Goal: Task Accomplishment & Management: Manage account settings

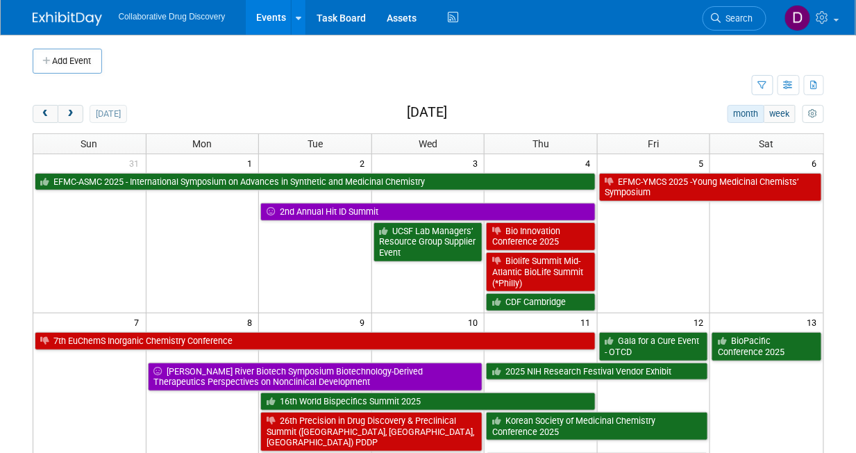
click at [747, 24] on link "Search" at bounding box center [735, 18] width 64 height 24
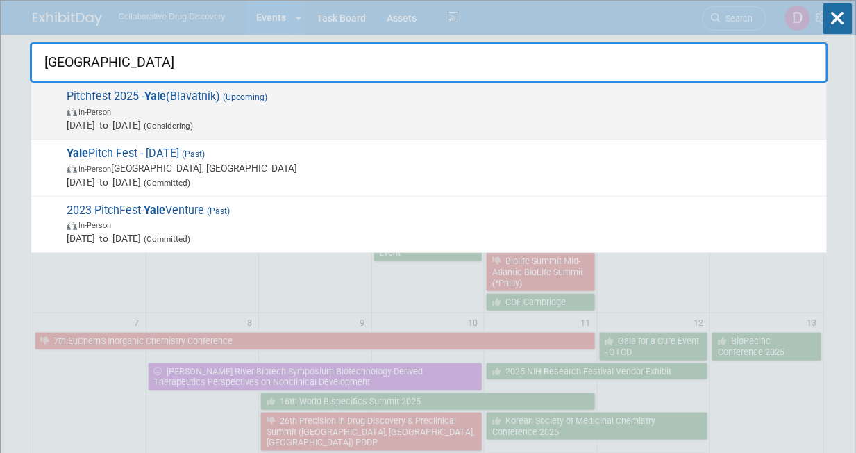
type input "[GEOGRAPHIC_DATA]"
click at [296, 109] on span "In-Person" at bounding box center [443, 111] width 753 height 14
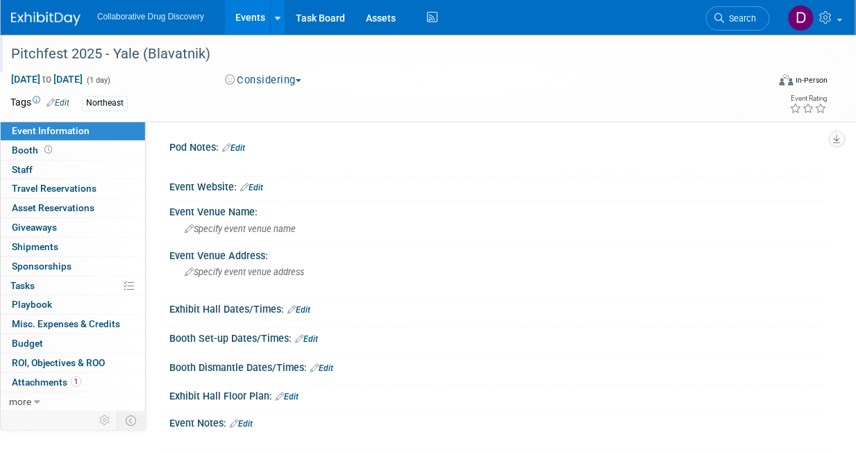
click at [103, 53] on div "Pitchfest 2025 - Yale (Blavatnik)" at bounding box center [382, 54] width 752 height 25
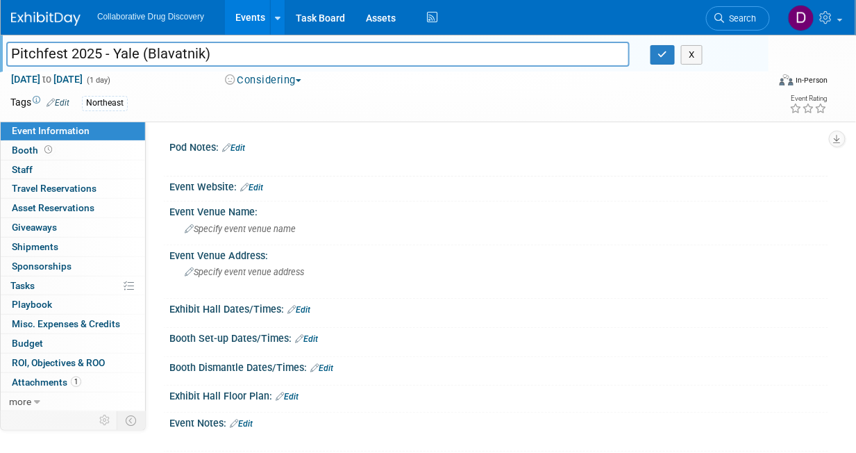
drag, startPoint x: 101, startPoint y: 52, endPoint x: -31, endPoint y: 51, distance: 131.3
click at [0, 51] on html "Collaborative Drug Discovery Events Add Event Bulk Upload Events Shareable Even…" at bounding box center [428, 226] width 856 height 453
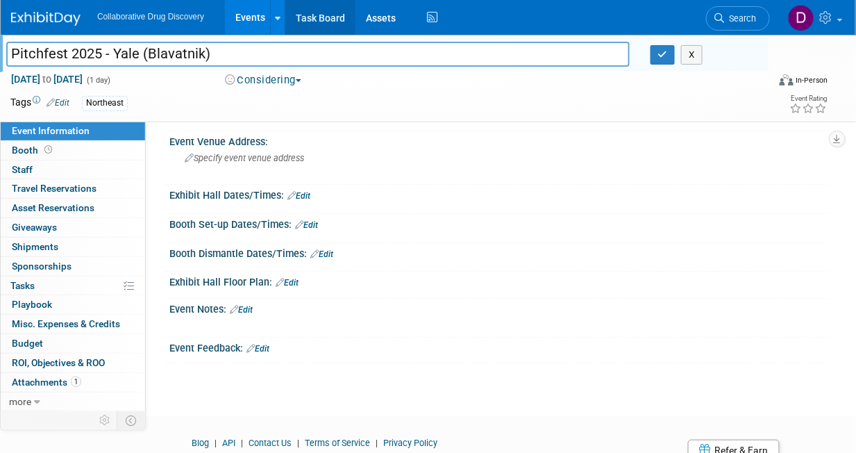
scroll to position [172, 0]
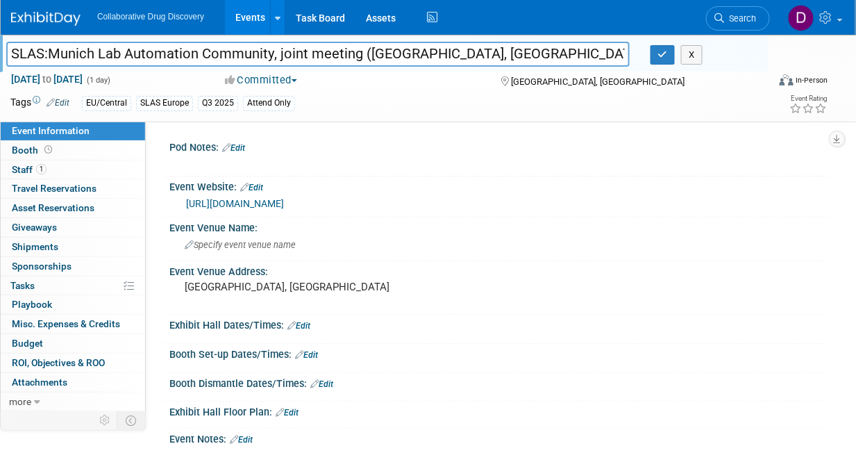
drag, startPoint x: 365, startPoint y: 118, endPoint x: 348, endPoint y: 123, distance: 17.4
click at [365, 118] on div "SLAS:Munich Lab Automation Community, joint meeting (Munich, Germany) SLAS:Muni…" at bounding box center [428, 78] width 856 height 87
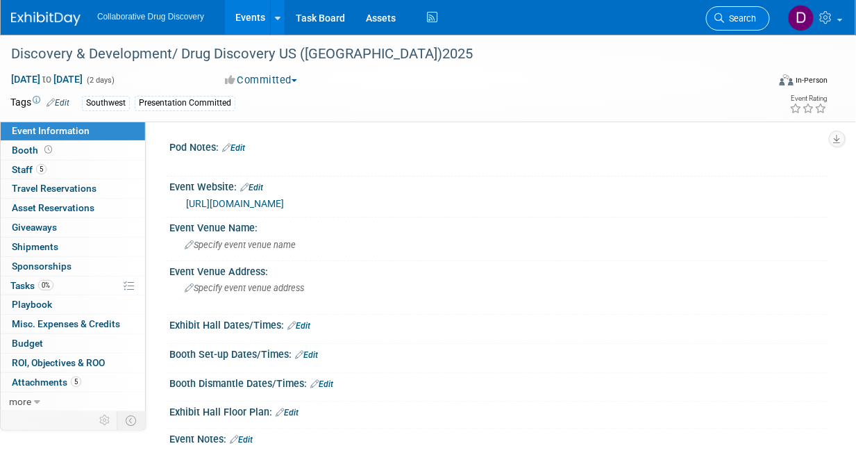
click at [753, 16] on span "Search" at bounding box center [741, 18] width 32 height 10
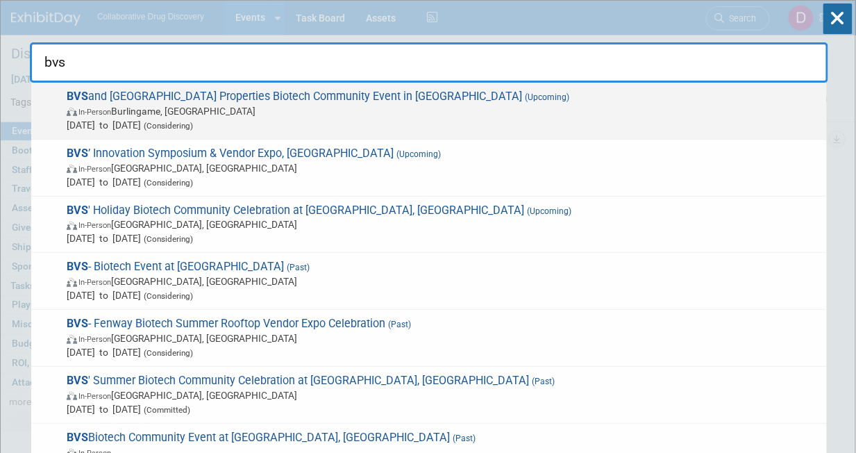
type input "bvs"
click at [276, 108] on span "In-Person Burlingame, CA" at bounding box center [443, 111] width 753 height 14
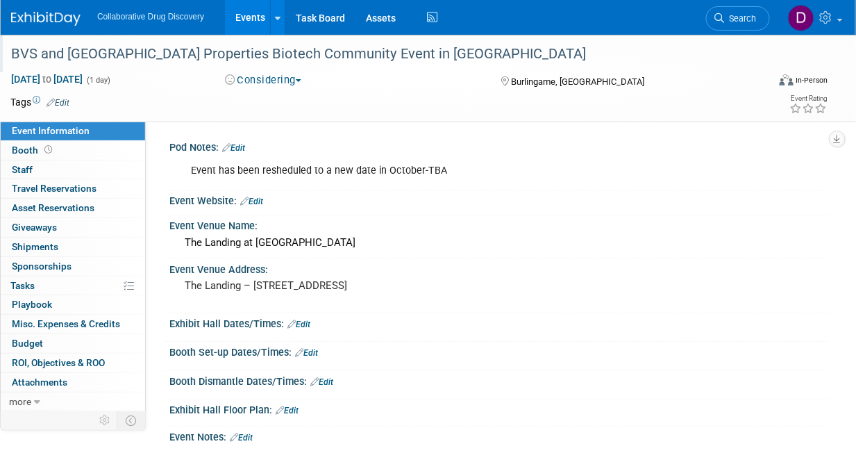
click at [206, 57] on div "BVS and [GEOGRAPHIC_DATA] Properties Biotech Community Event in [GEOGRAPHIC_DAT…" at bounding box center [382, 54] width 752 height 25
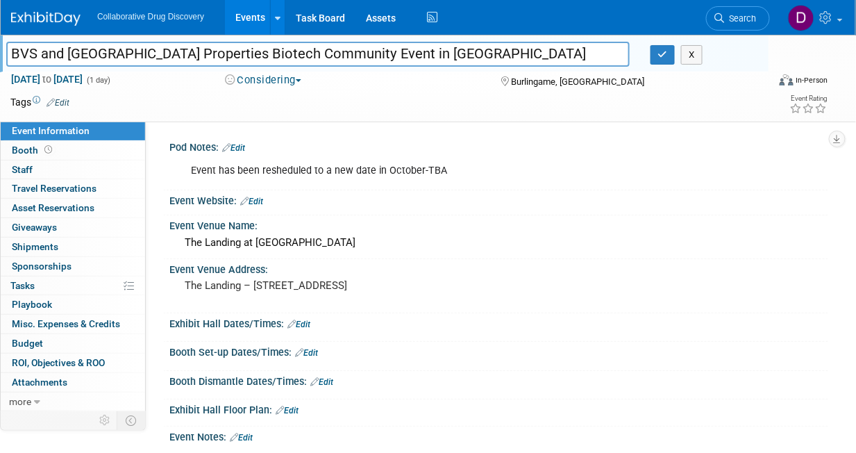
click at [206, 57] on input "BVS and [GEOGRAPHIC_DATA] Properties Biotech Community Event in [GEOGRAPHIC_DAT…" at bounding box center [318, 54] width 624 height 24
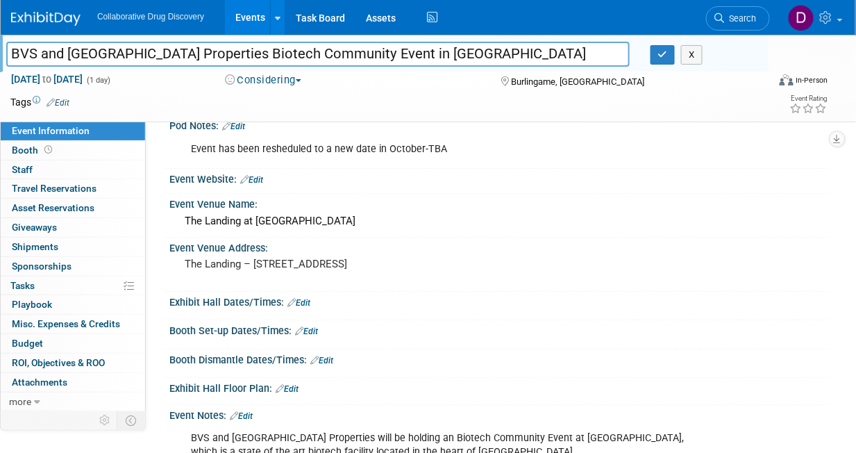
scroll to position [297, 0]
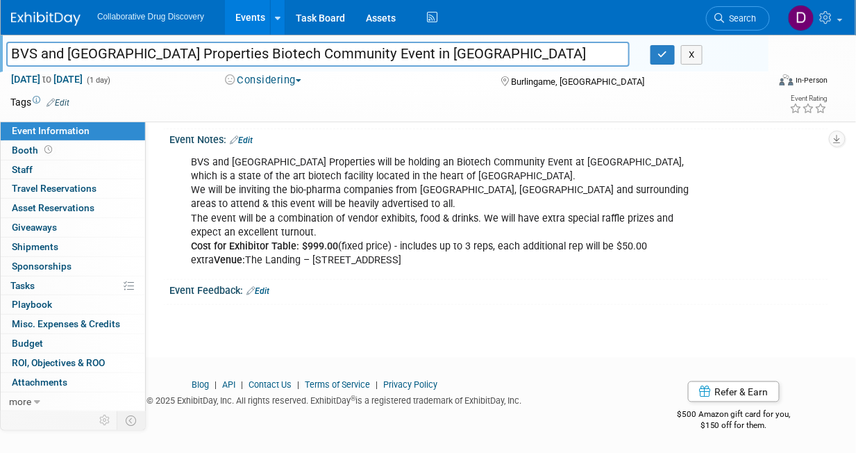
drag, startPoint x: 406, startPoint y: 168, endPoint x: 494, endPoint y: 168, distance: 88.2
click at [408, 168] on div "BVS and King Street Properties will be holding an Biotech Community Event at Th…" at bounding box center [439, 212] width 516 height 126
click at [513, 167] on div "BVS and King Street Properties will be holding an Biotech Community Event at Th…" at bounding box center [439, 212] width 516 height 126
click at [639, 156] on div "BVS and King Street Properties will be holding an Biotech Community Event at Th…" at bounding box center [439, 212] width 516 height 126
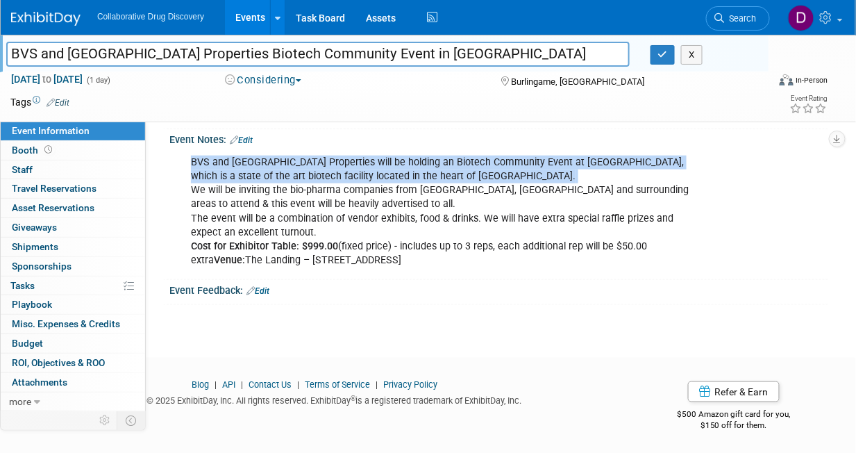
click at [639, 156] on div "BVS and King Street Properties will be holding an Biotech Community Event at Th…" at bounding box center [439, 212] width 516 height 126
copy div "BVS and [GEOGRAPHIC_DATA] Properties will be holding an Biotech Community Event…"
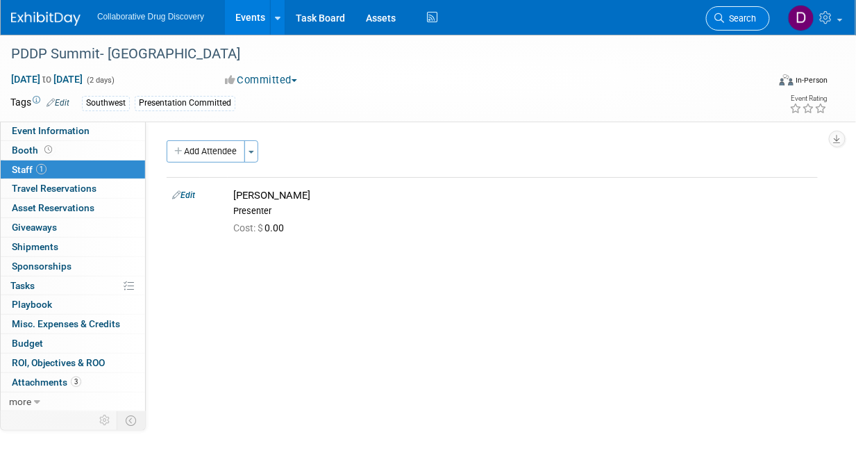
click at [741, 26] on link "Search" at bounding box center [738, 18] width 64 height 24
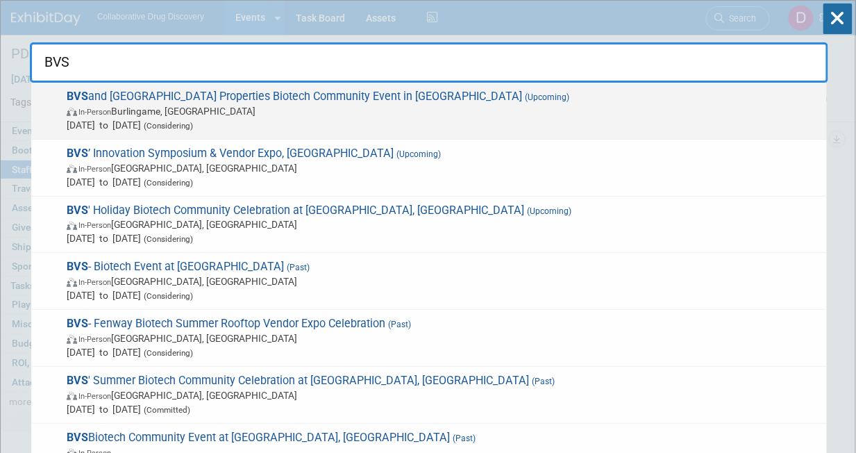
type input "BVS"
click at [178, 115] on span "In-Person Burlingame, [GEOGRAPHIC_DATA]" at bounding box center [443, 111] width 753 height 14
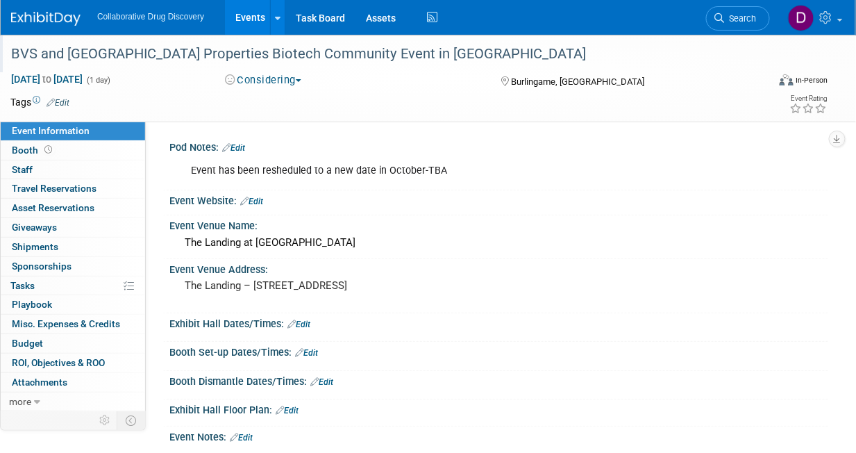
click at [222, 58] on div "BVS and [GEOGRAPHIC_DATA] Properties Biotech Community Event in [GEOGRAPHIC_DAT…" at bounding box center [382, 54] width 752 height 25
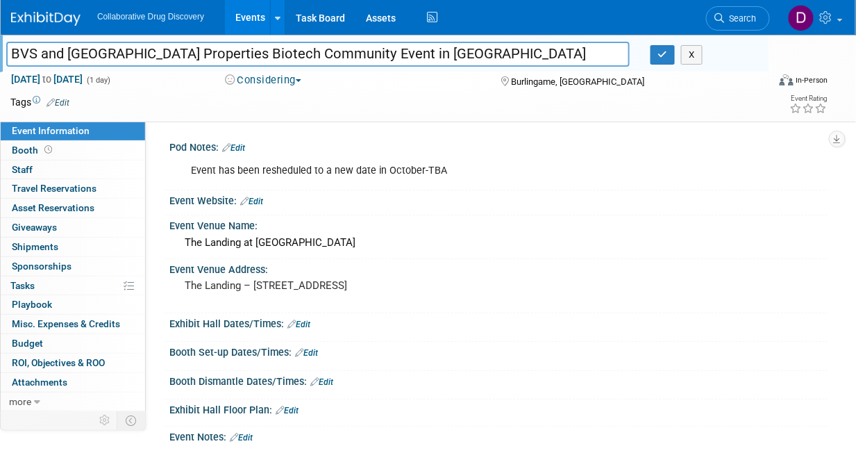
click at [222, 58] on input "BVS and [GEOGRAPHIC_DATA] Properties Biotech Community Event in [GEOGRAPHIC_DAT…" at bounding box center [318, 54] width 624 height 24
click at [252, 197] on link "Edit" at bounding box center [251, 202] width 23 height 10
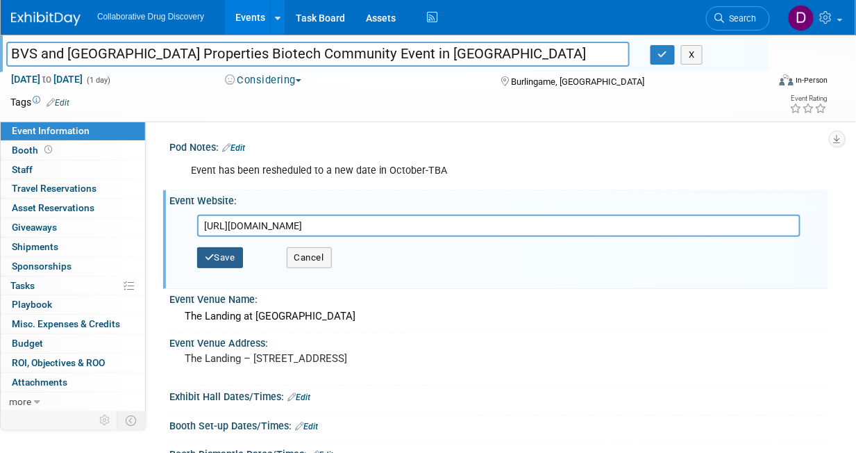
type input "https://bvsconnection.com/events"
click at [220, 256] on button "Save" at bounding box center [220, 257] width 46 height 21
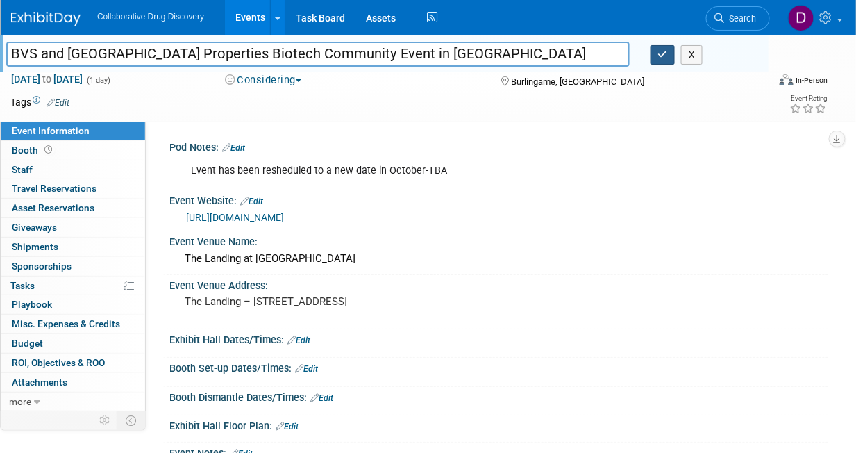
click at [665, 61] on button "button" at bounding box center [663, 54] width 25 height 19
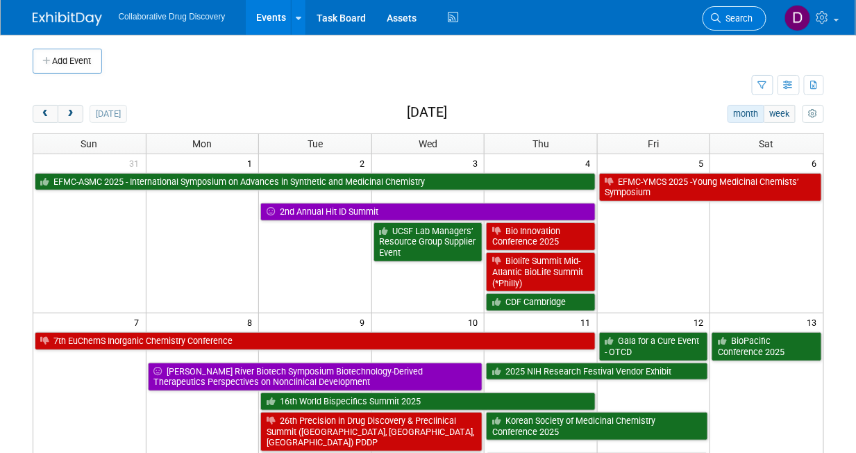
click at [733, 19] on span "Search" at bounding box center [738, 18] width 32 height 10
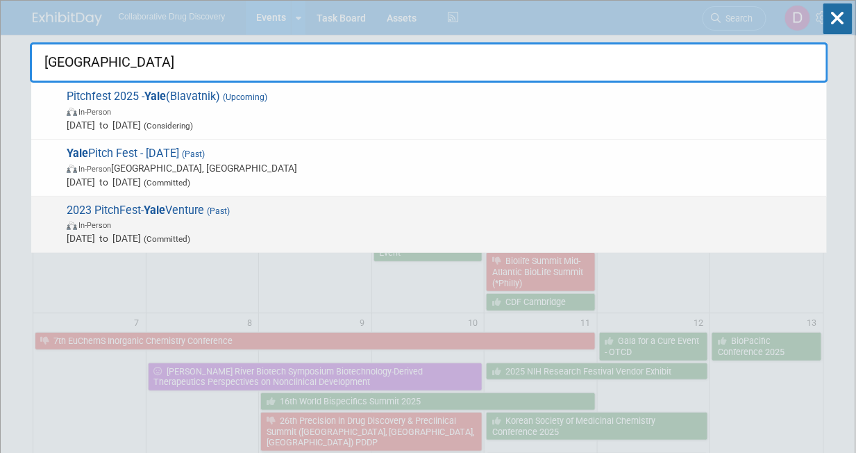
type input "[GEOGRAPHIC_DATA]"
click at [160, 217] on span "2023 PitchFest- Yale Venture (Past) In-Person [DATE] to [DATE] (Committed)" at bounding box center [442, 224] width 758 height 42
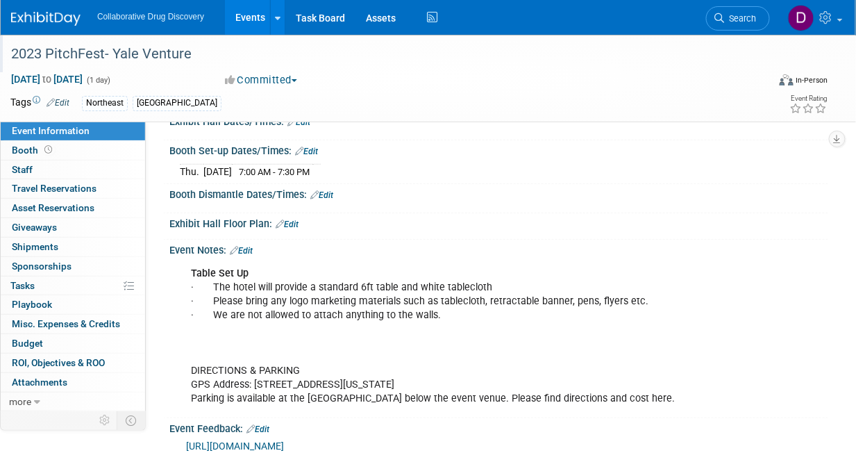
scroll to position [190, 0]
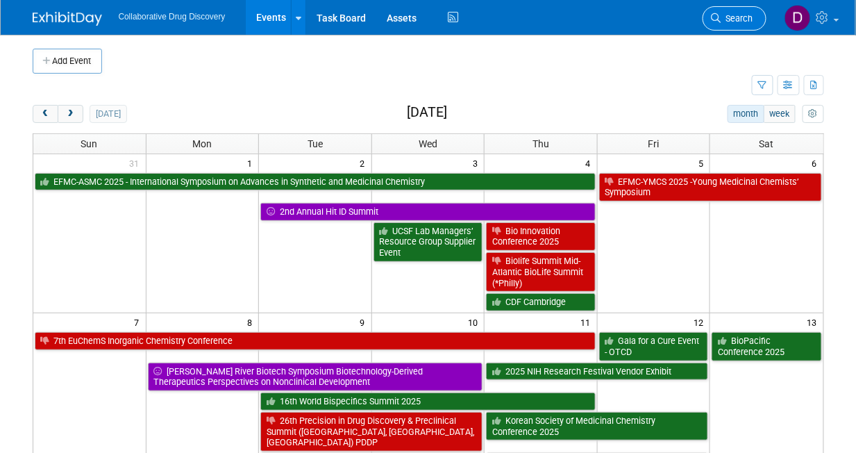
click at [713, 26] on link "Search" at bounding box center [735, 18] width 64 height 24
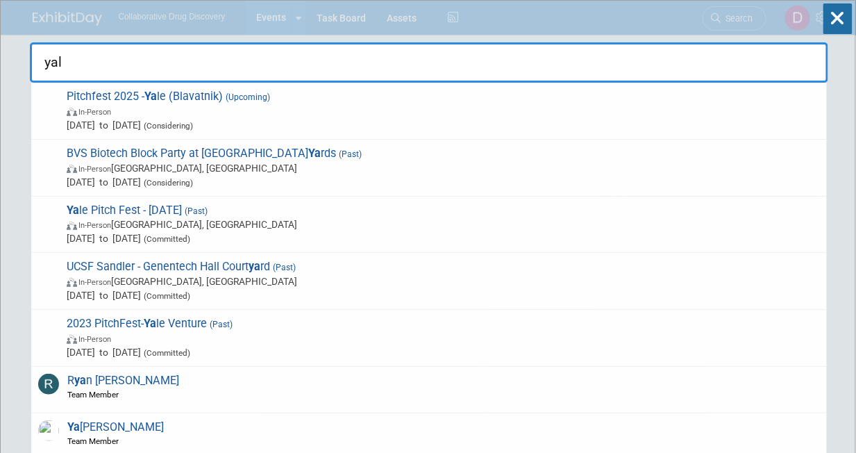
type input "yale"
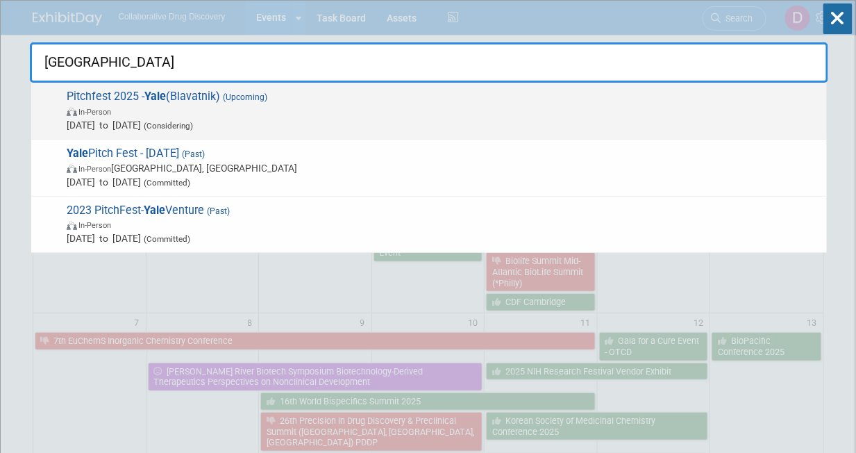
click at [280, 111] on span "In-Person" at bounding box center [443, 111] width 753 height 14
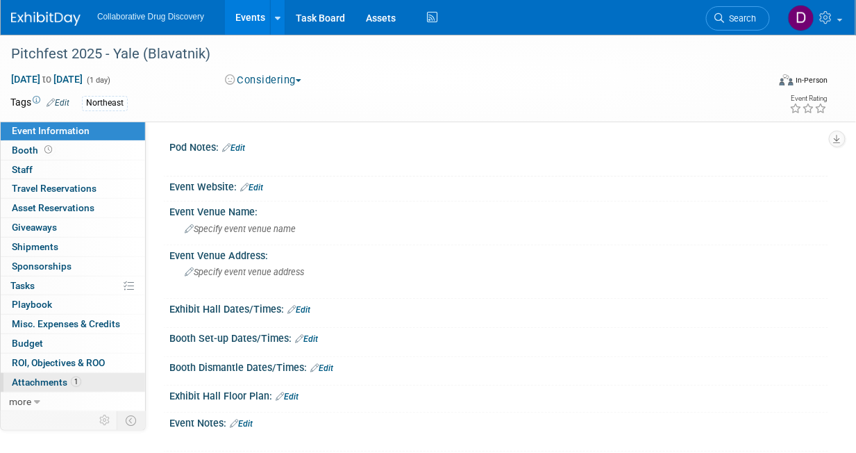
scroll to position [172, 0]
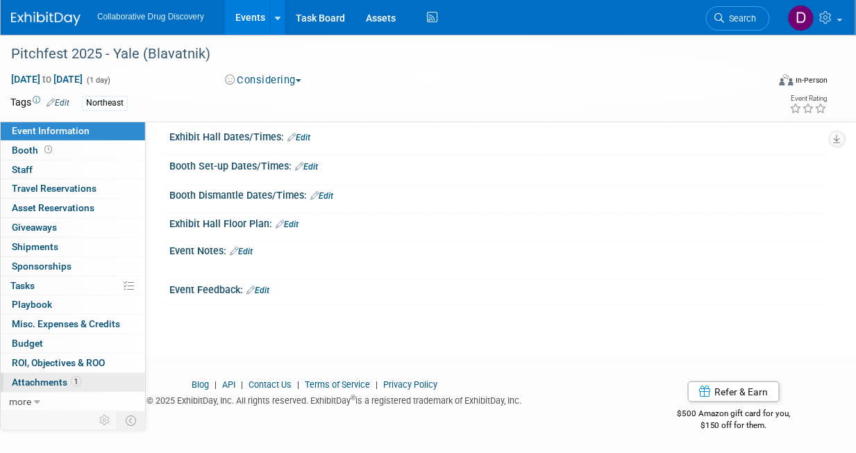
click at [78, 380] on span "1" at bounding box center [76, 381] width 10 height 10
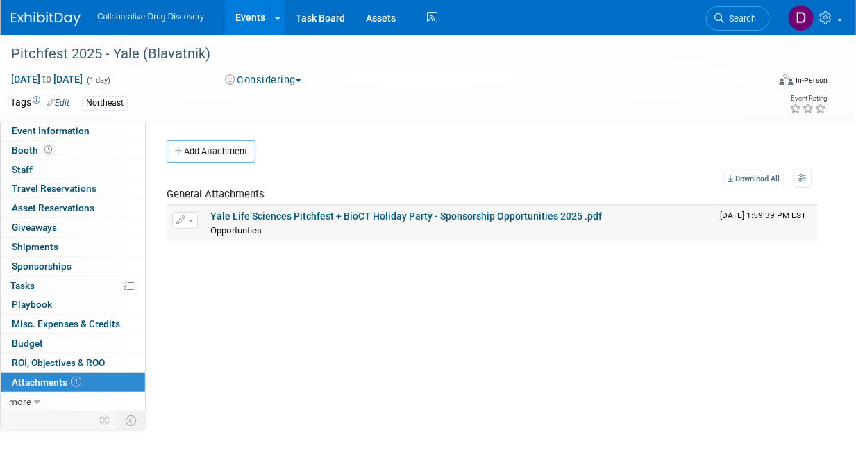
click at [288, 211] on link "Yale Life Sciences Pitchfest + BioCT Holiday Party - Sponsorship Opportunities …" at bounding box center [406, 215] width 392 height 11
click at [756, 14] on span "Search" at bounding box center [741, 18] width 32 height 10
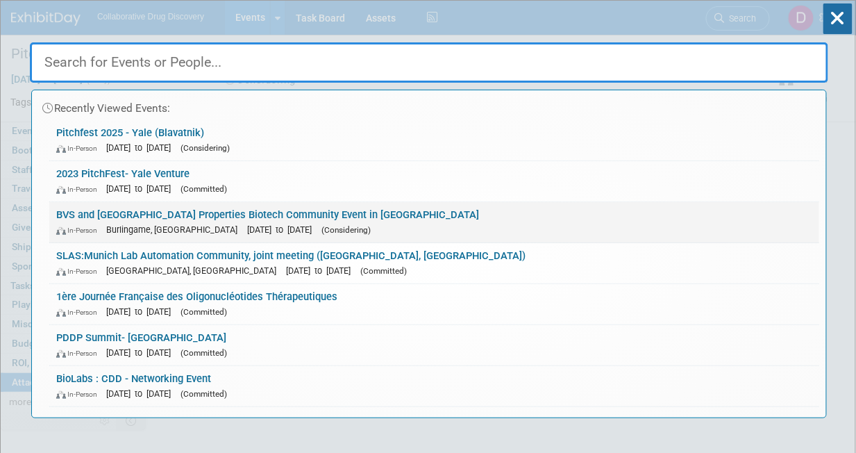
click at [353, 221] on link "BVS and King Street Properties Biotech Community Event in Burlingame In-Person …" at bounding box center [434, 222] width 770 height 40
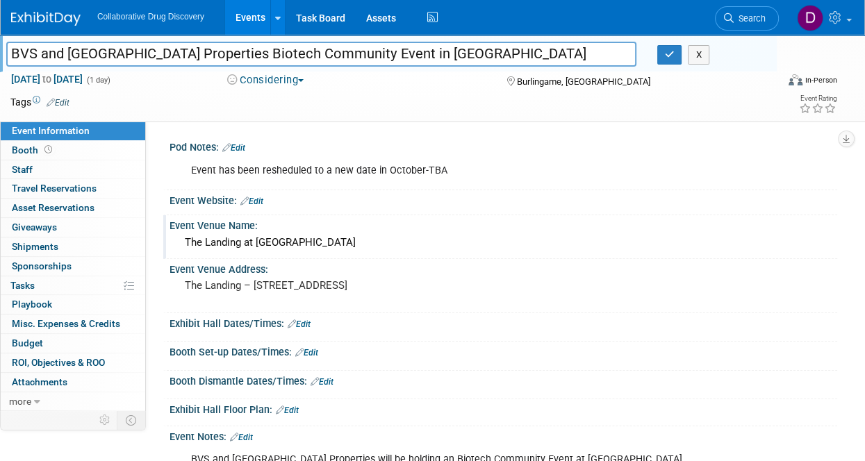
click at [442, 254] on div "Event Venue Name: The Landing at [GEOGRAPHIC_DATA]" at bounding box center [500, 237] width 674 height 44
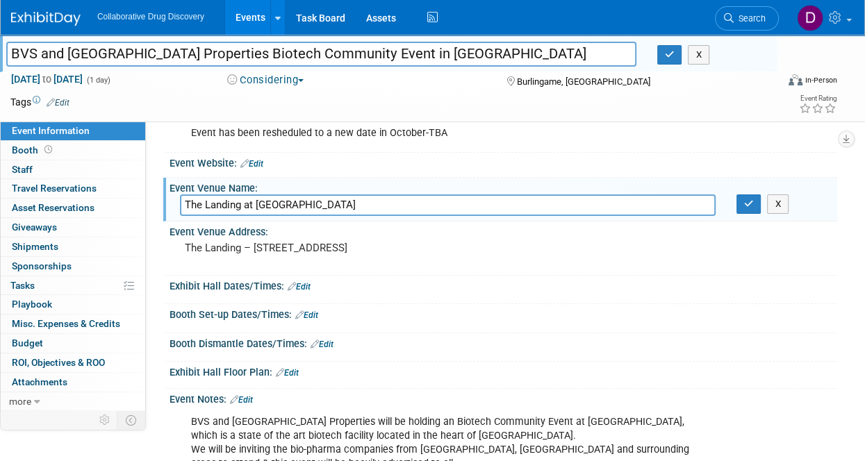
scroll to position [52, 0]
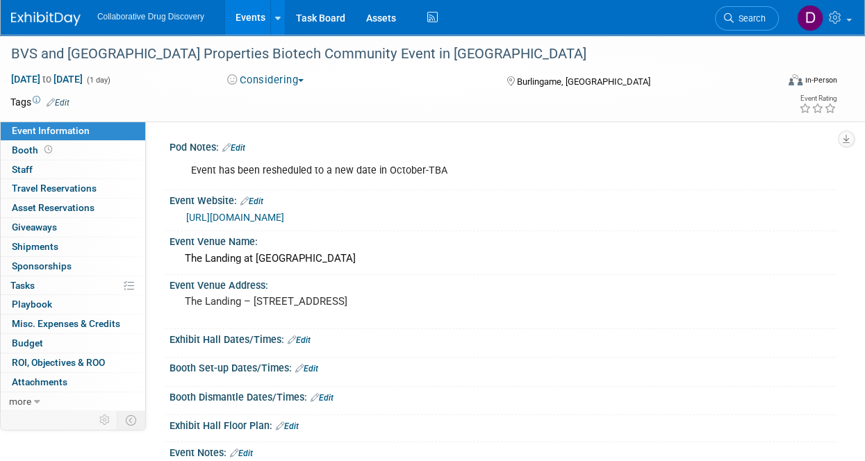
click at [270, 219] on link "[URL][DOMAIN_NAME]" at bounding box center [235, 217] width 98 height 11
click at [725, 16] on icon at bounding box center [729, 18] width 10 height 10
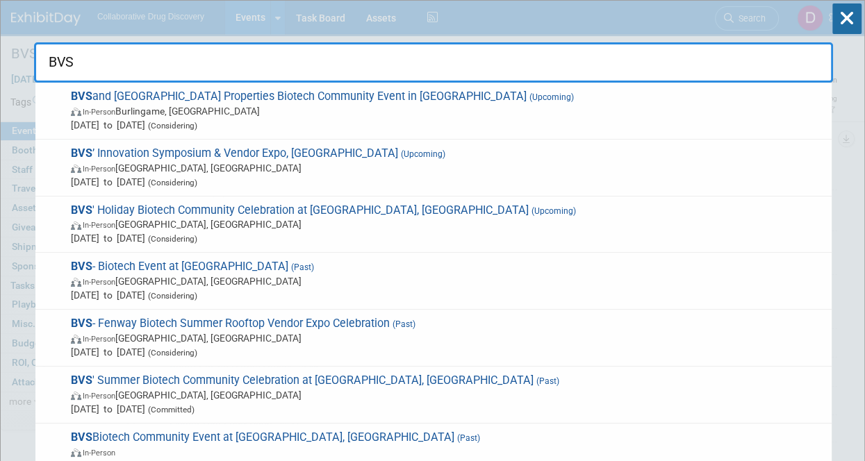
type input "BVS"
click at [665, 20] on div "BVS BVS and [GEOGRAPHIC_DATA] Properties Biotech Community Event in [GEOGRAPHIC…" at bounding box center [433, 42] width 799 height 82
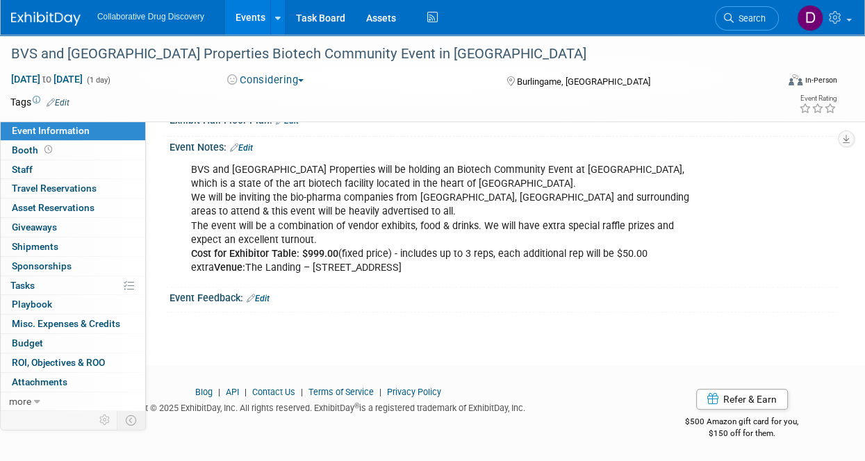
scroll to position [299, 0]
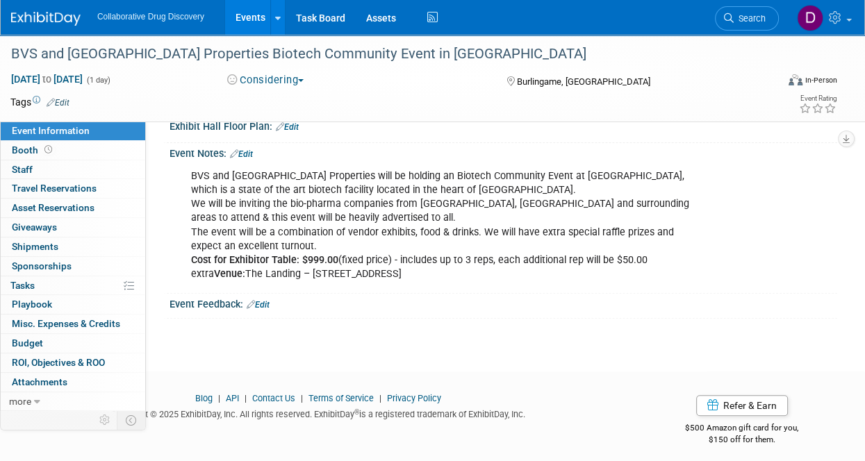
click link "Edit" at bounding box center [241, 154] width 23 height 10
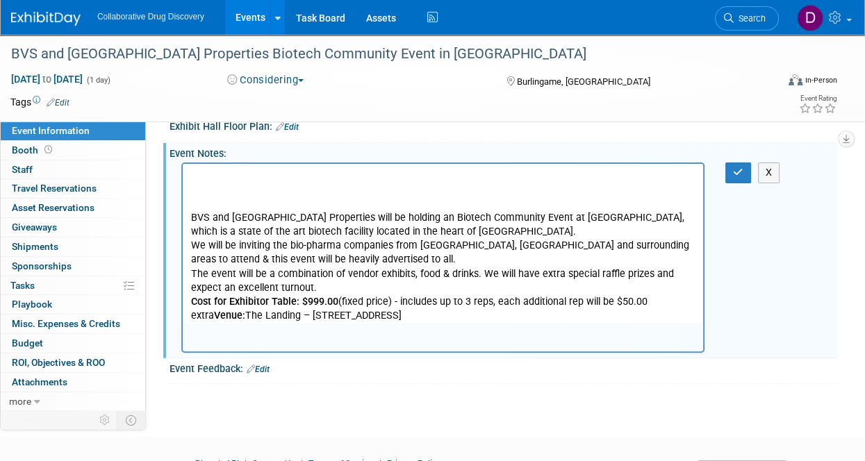
scroll to position [0, 0]
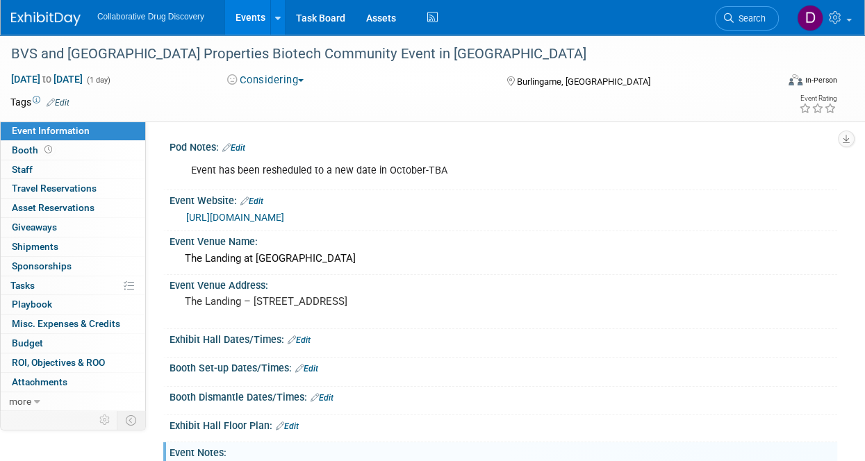
click at [237, 143] on link "Edit" at bounding box center [233, 148] width 23 height 10
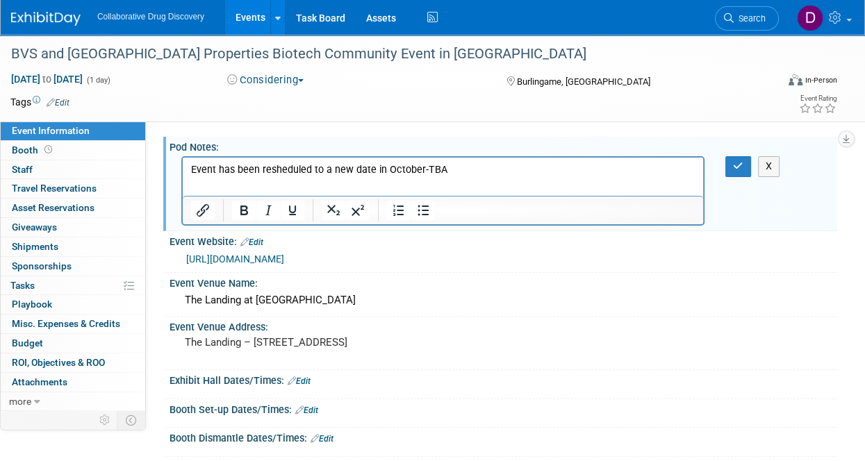
click at [508, 174] on p "Event has been resheduled to a new date in October-TBA" at bounding box center [443, 170] width 504 height 14
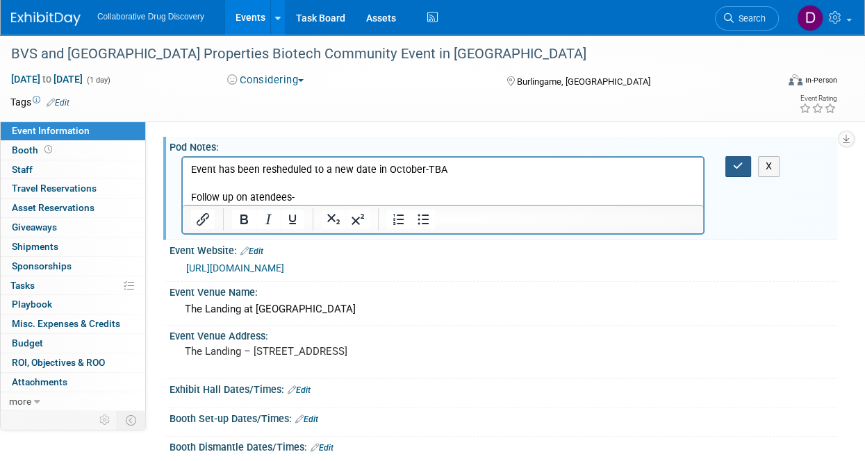
click at [730, 165] on button "button" at bounding box center [738, 166] width 26 height 20
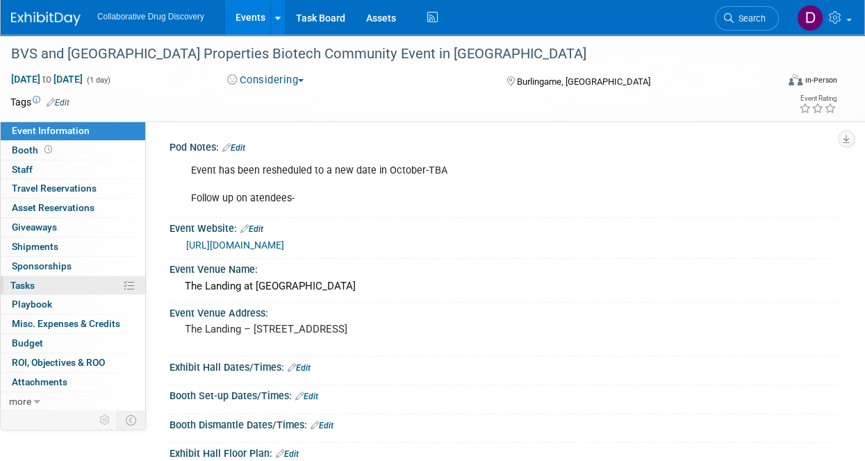
click at [28, 281] on span "Tasks 0%" at bounding box center [22, 285] width 24 height 11
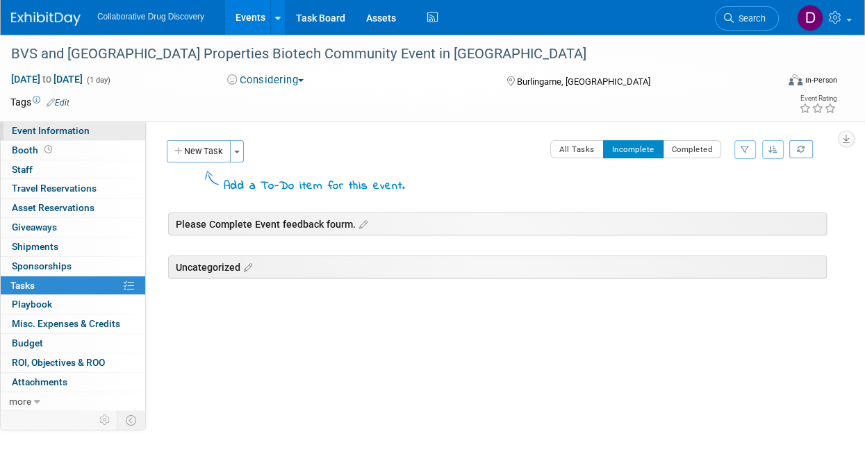
click at [109, 130] on link "Event Information" at bounding box center [73, 131] width 144 height 19
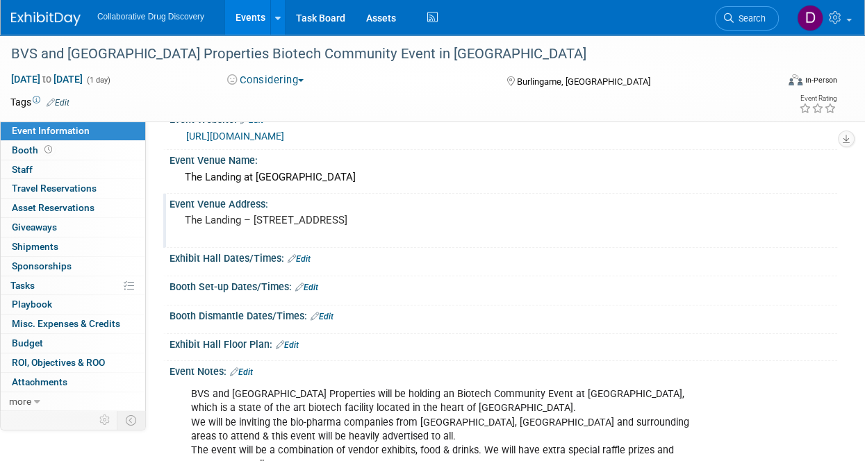
scroll to position [211, 0]
